Goal: Register for event/course

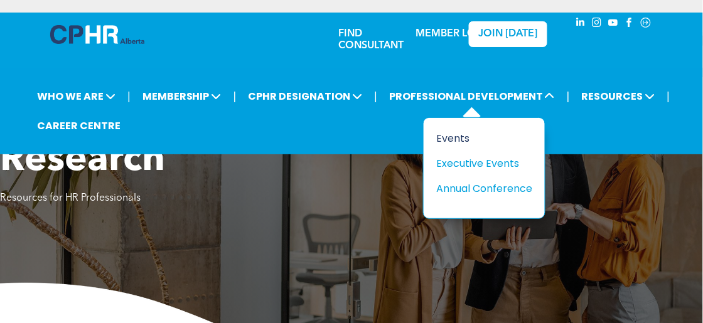
click at [441, 136] on div "Events" at bounding box center [479, 139] width 87 height 16
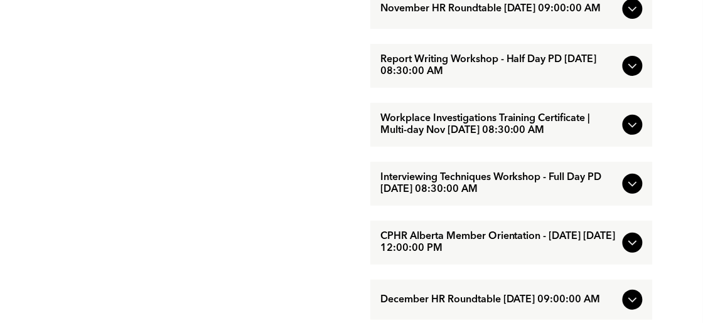
scroll to position [1070, 0]
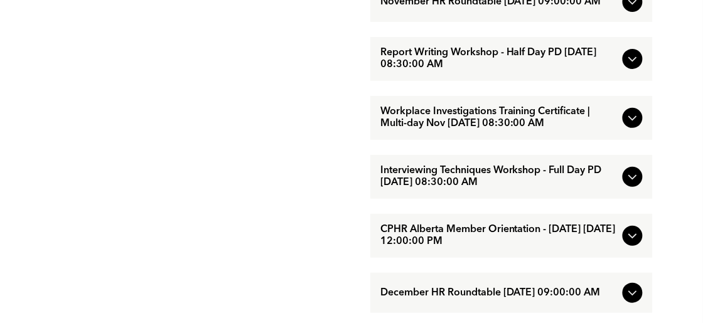
click at [630, 126] on icon at bounding box center [632, 117] width 15 height 15
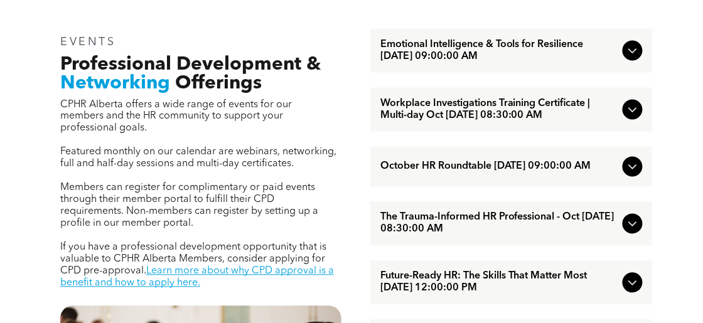
scroll to position [352, 0]
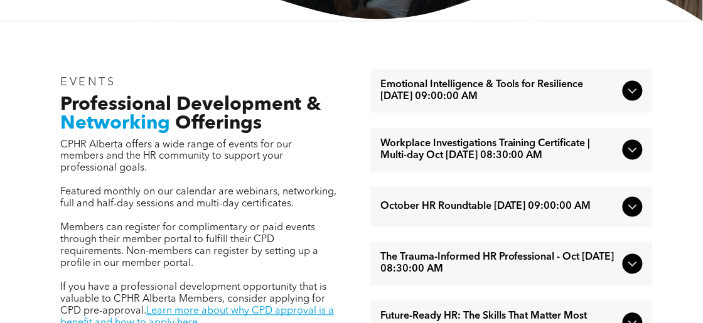
click at [630, 87] on icon at bounding box center [632, 90] width 15 height 15
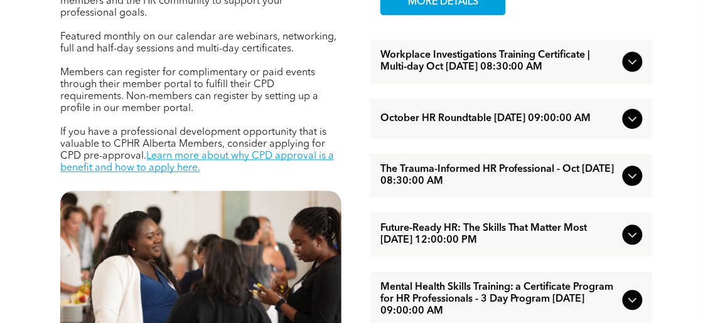
scroll to position [516, 0]
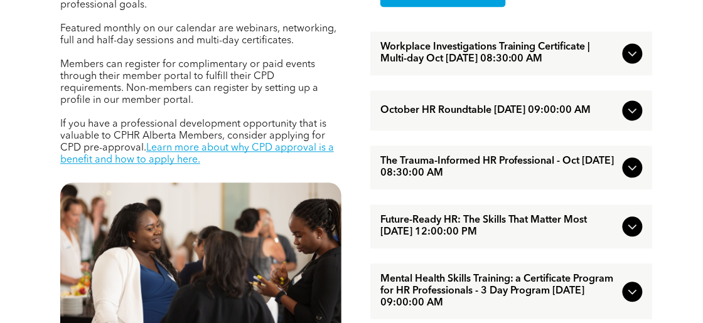
click at [632, 50] on icon at bounding box center [632, 53] width 15 height 15
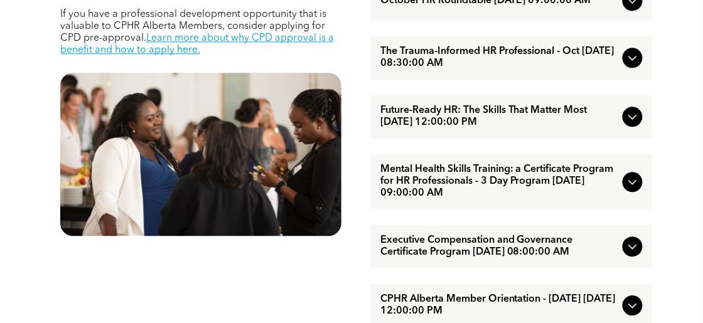
scroll to position [642, 0]
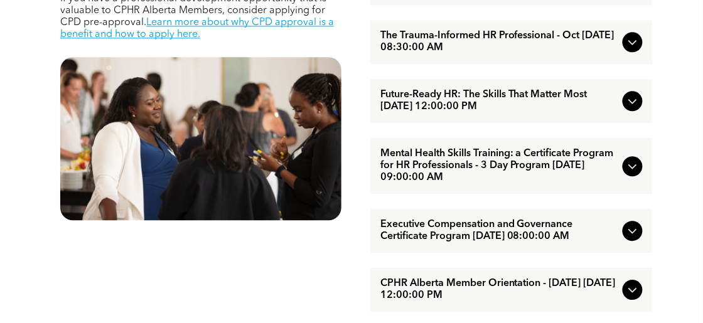
click at [632, 105] on icon at bounding box center [632, 101] width 15 height 15
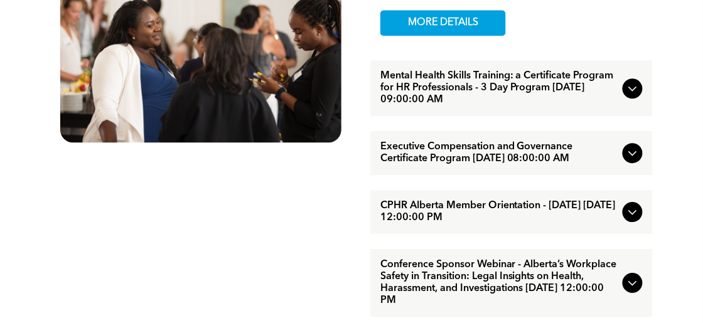
scroll to position [722, 0]
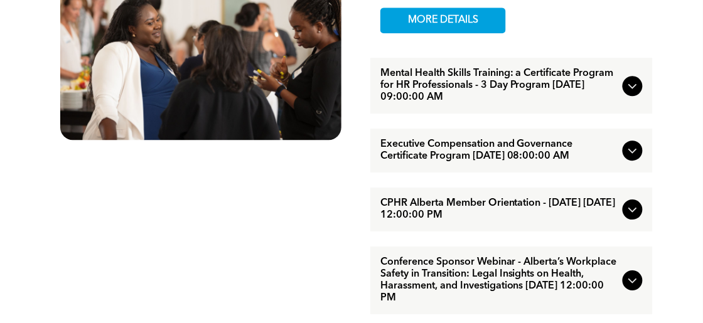
click at [632, 94] on icon at bounding box center [632, 85] width 15 height 15
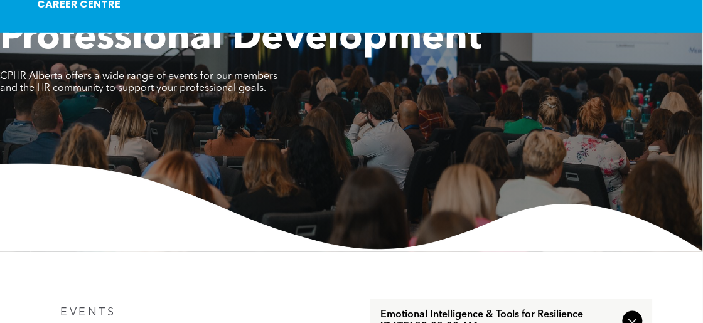
scroll to position [0, 0]
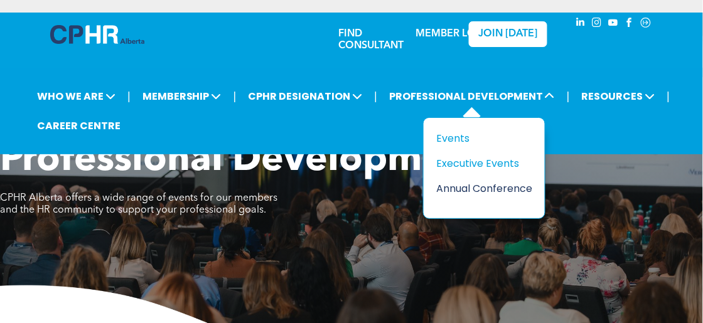
click at [446, 186] on div "Annual Conference" at bounding box center [479, 189] width 87 height 16
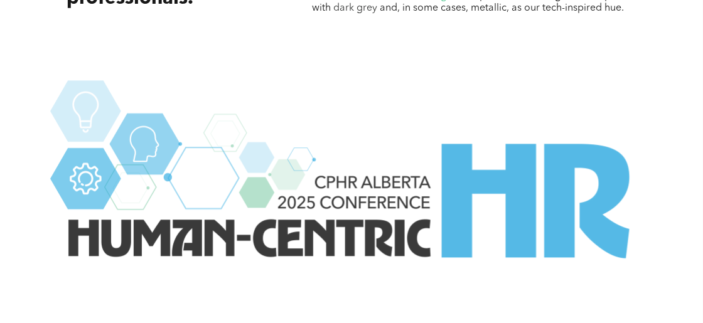
scroll to position [1657, 0]
